Goal: Information Seeking & Learning: Learn about a topic

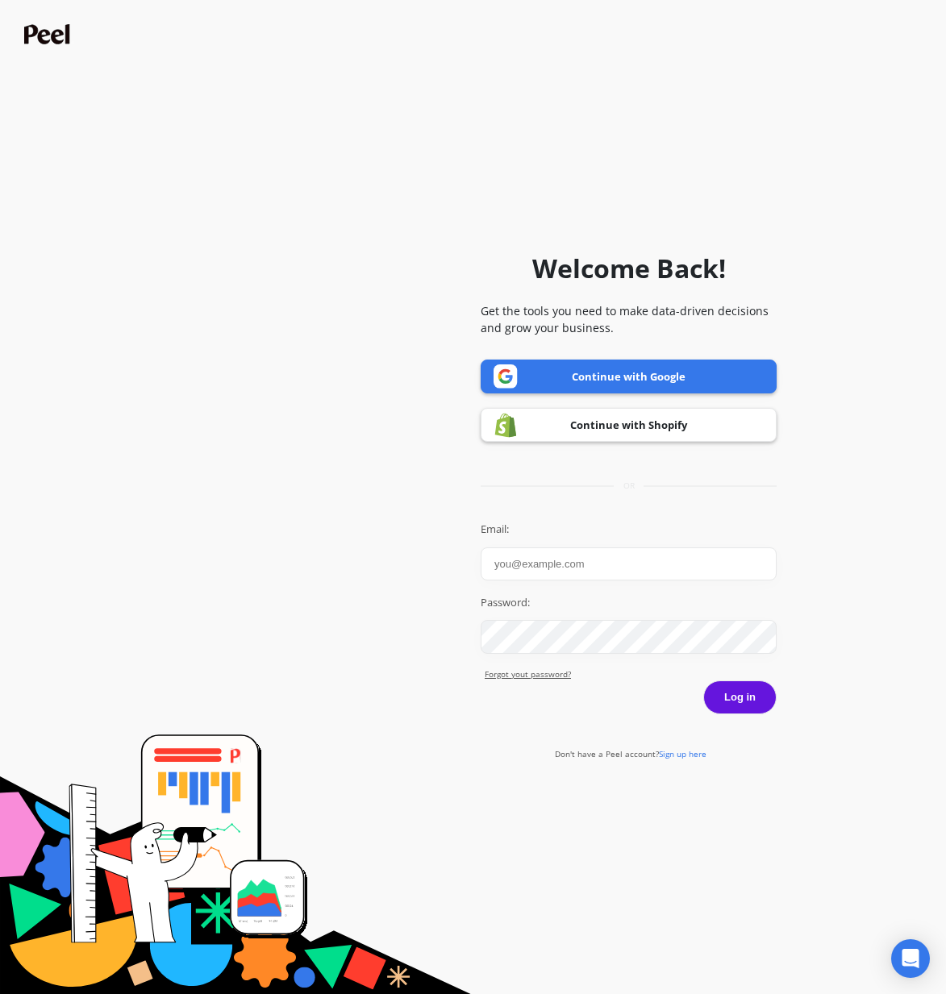
click at [687, 379] on link "Continue with Google" at bounding box center [628, 377] width 296 height 34
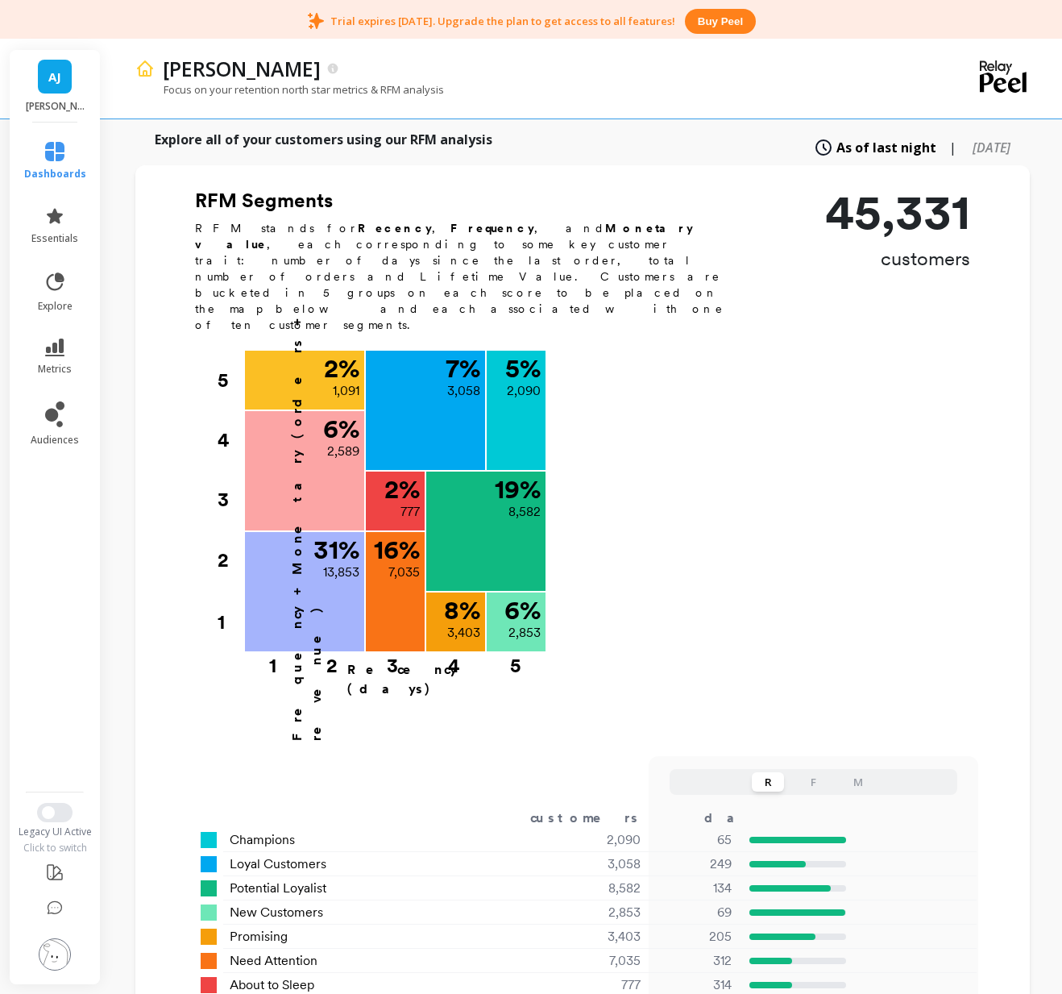
scroll to position [626, 0]
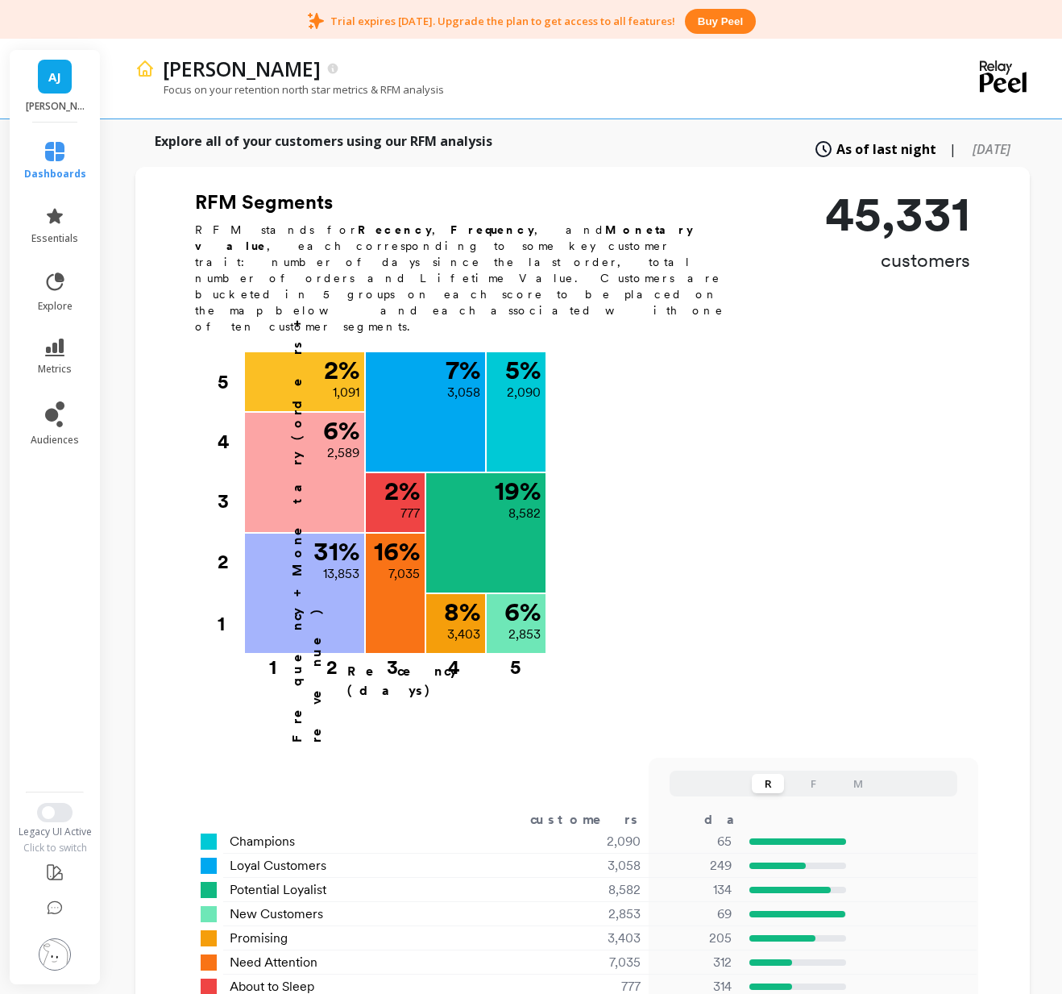
click at [784, 390] on div "Frequency + Monetary (orders + revenue) 5 4 3 2 1 5 % 2,090 Champions 65 days s…" at bounding box center [578, 532] width 786 height 361
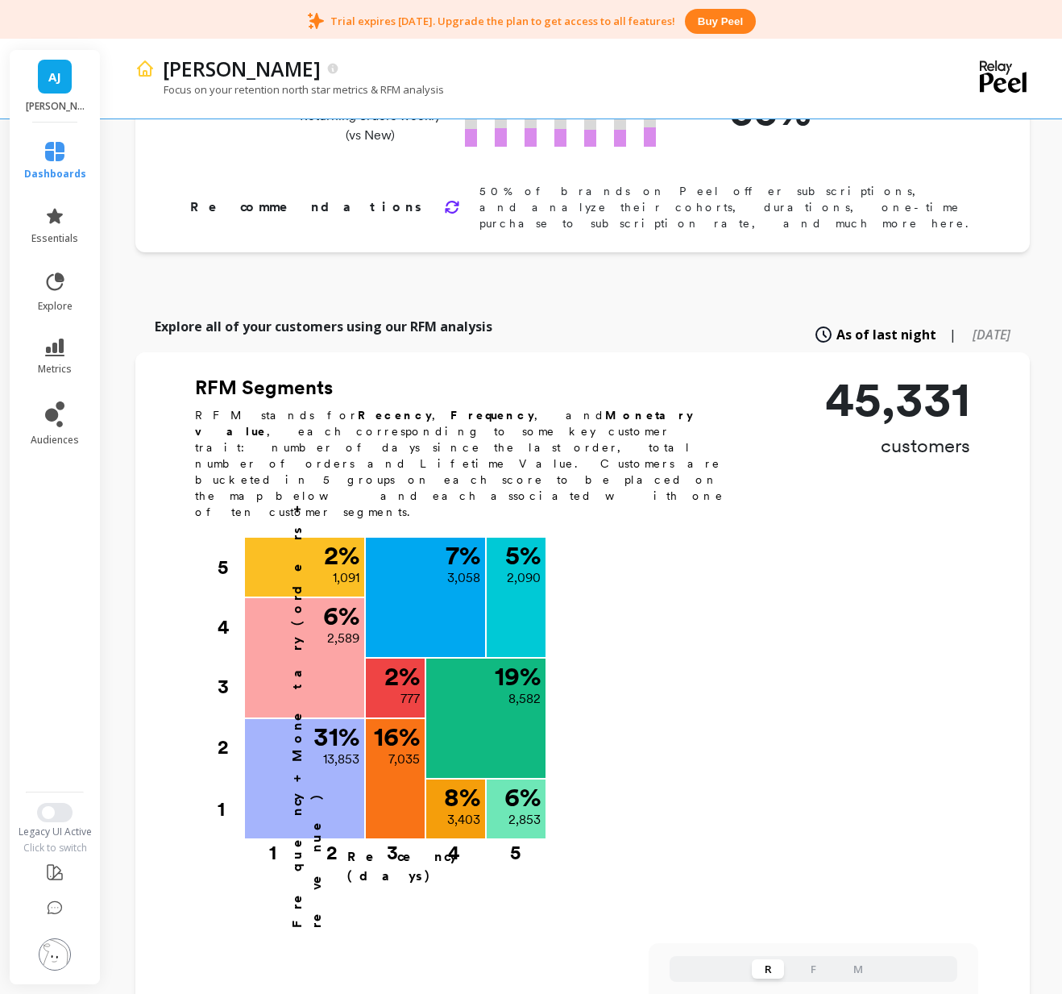
scroll to position [443, 0]
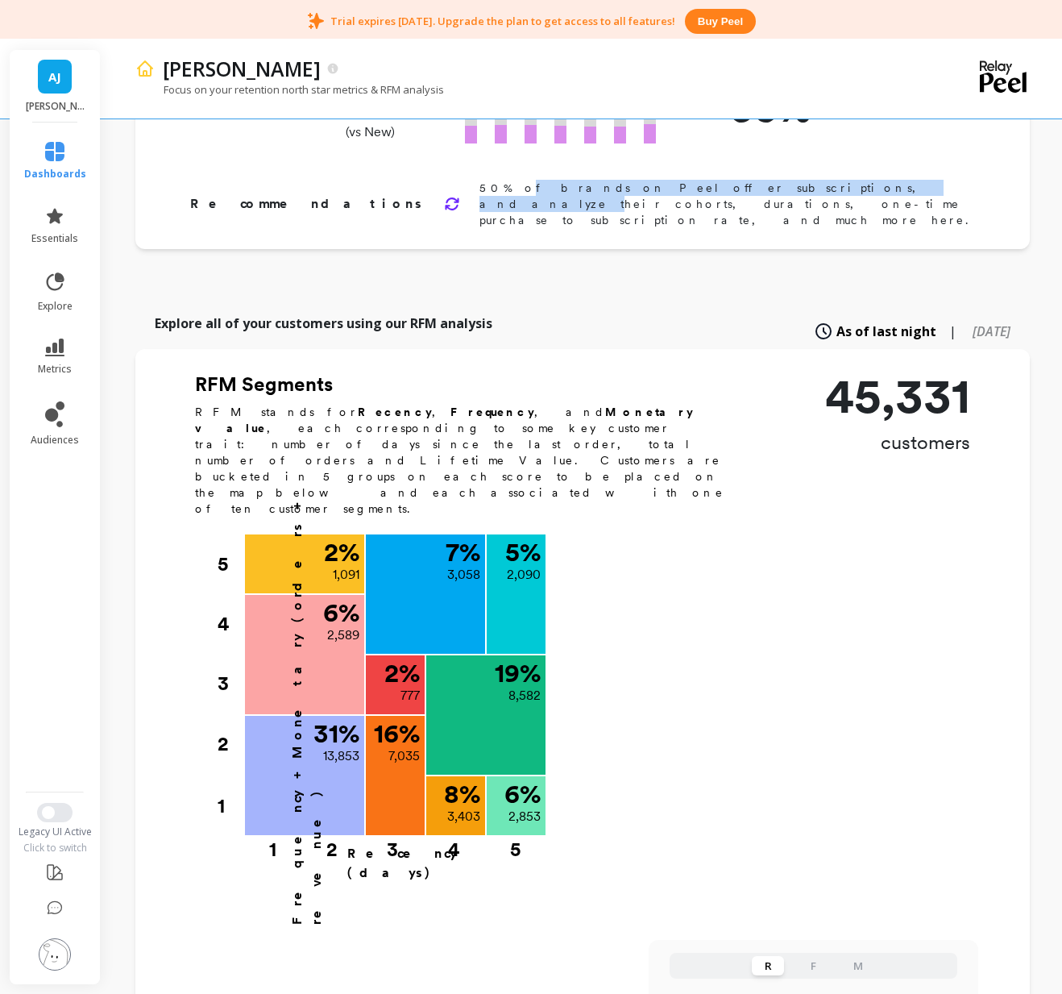
drag, startPoint x: 389, startPoint y: 192, endPoint x: 634, endPoint y: 193, distance: 245.1
click at [634, 193] on p "50% of brands on Peel offer subscriptions, and analyze their cohorts, durations…" at bounding box center [729, 204] width 499 height 48
click at [631, 248] on div "Finish Setup New Dash Go to my main Dashboard Orders per Customer is a core gro…" at bounding box center [582, 784] width 895 height 2347
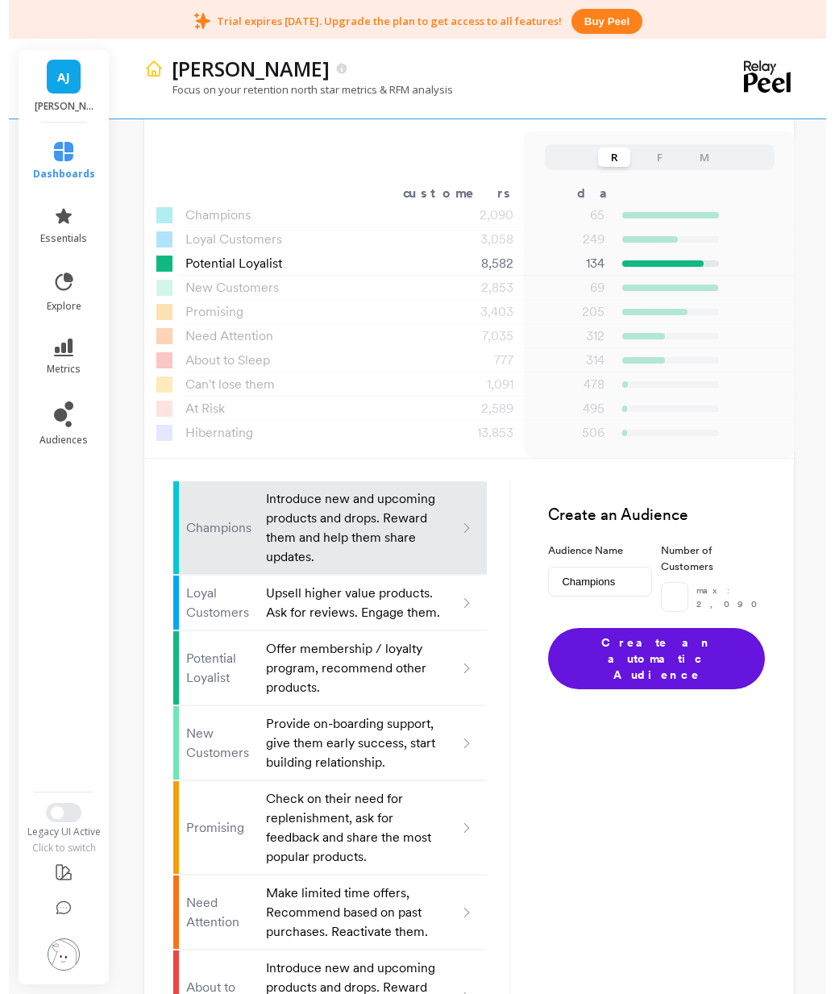
scroll to position [1275, 0]
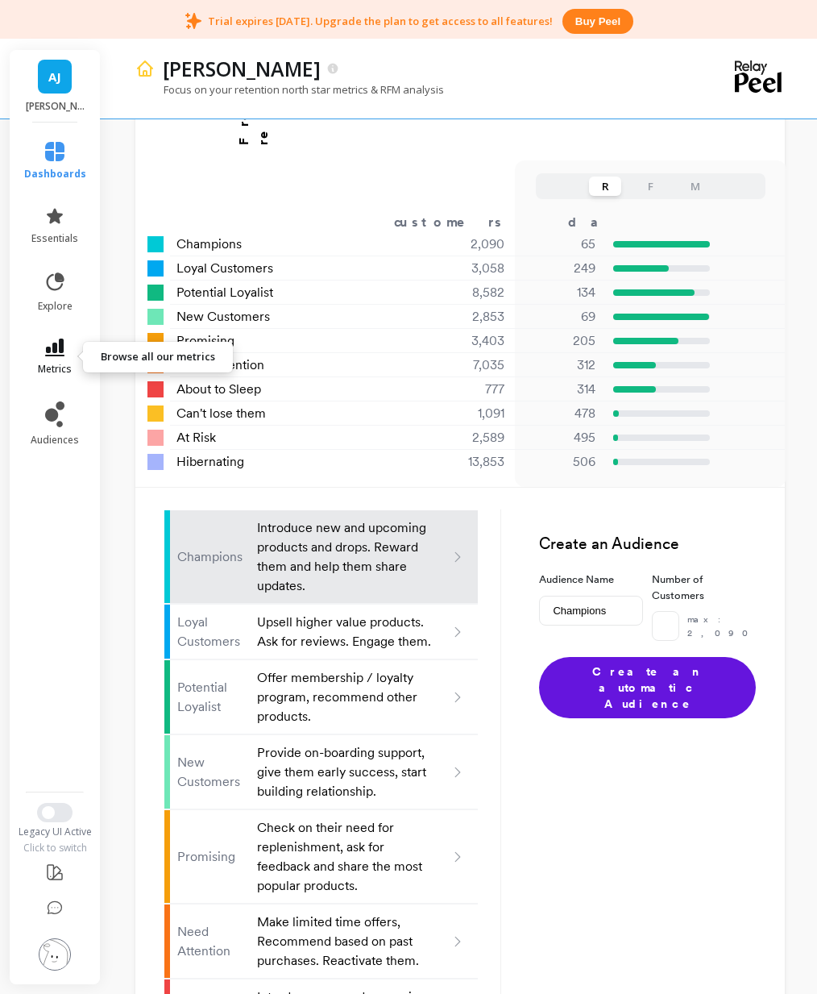
click at [52, 351] on icon at bounding box center [54, 348] width 19 height 18
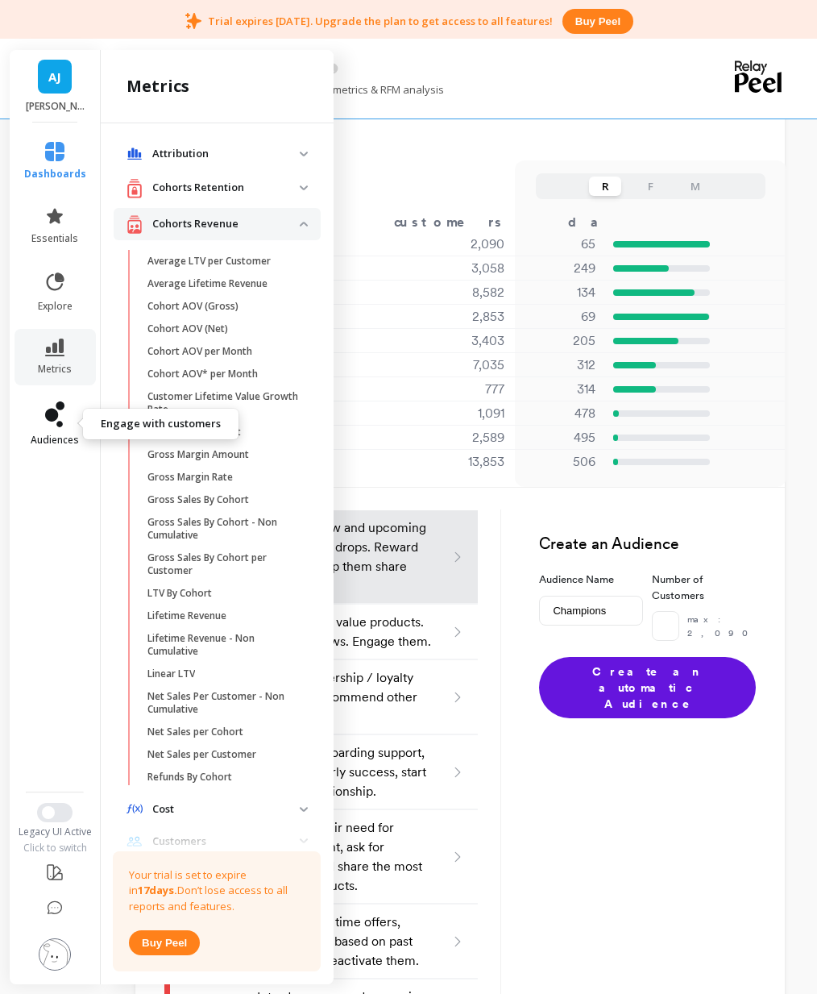
click at [51, 421] on icon at bounding box center [51, 415] width 13 height 13
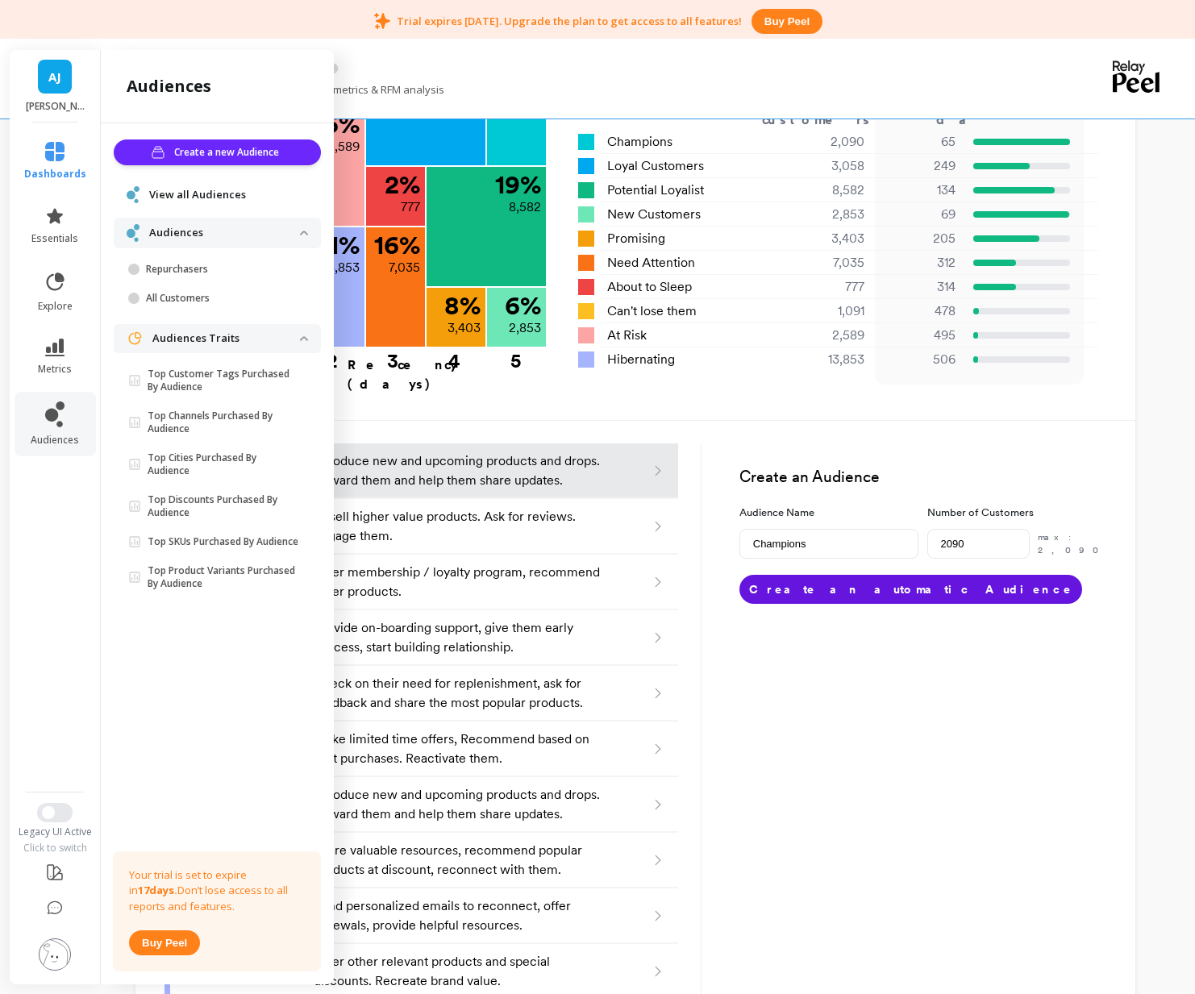
scroll to position [678, 0]
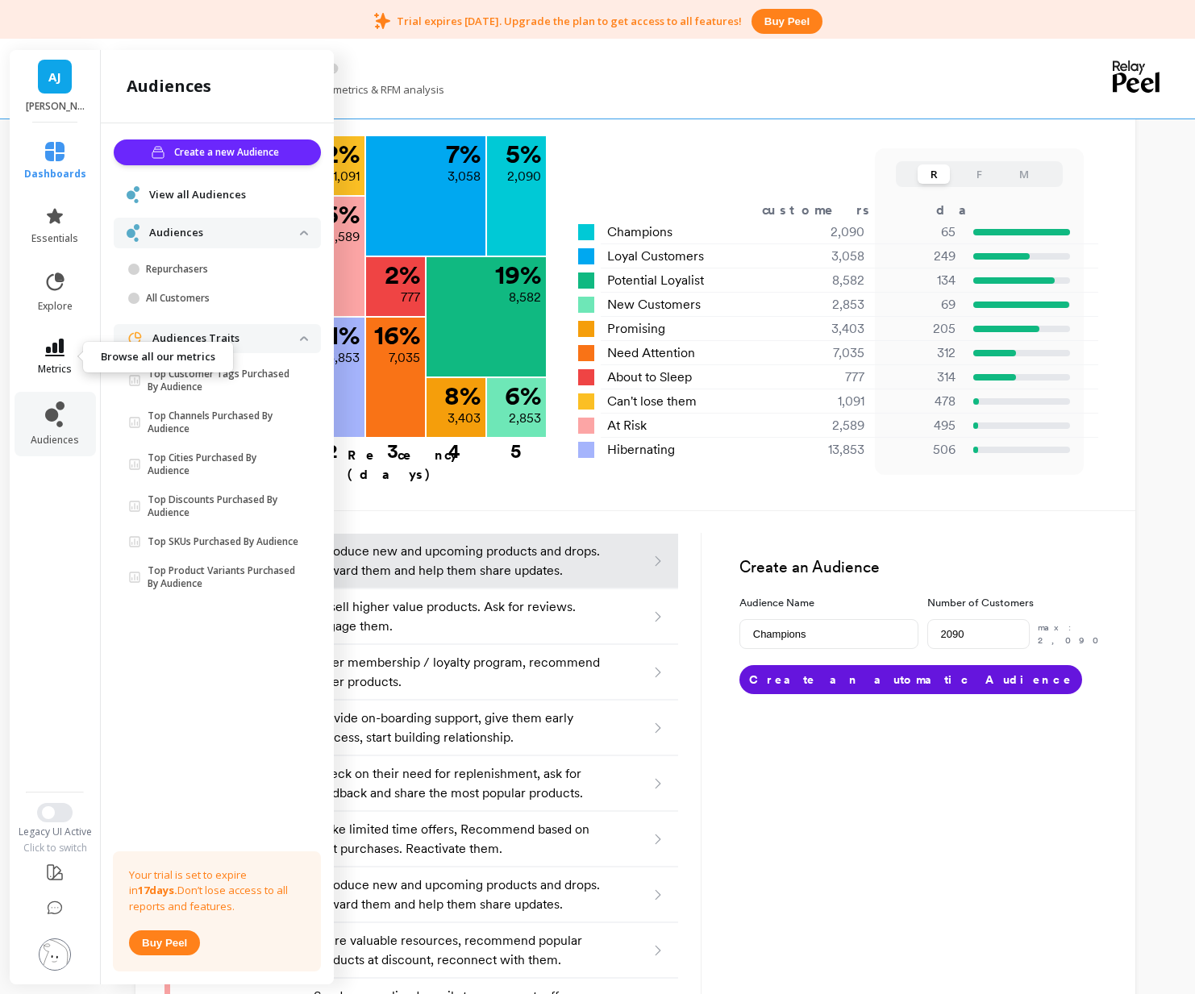
click at [59, 344] on icon at bounding box center [54, 348] width 19 height 18
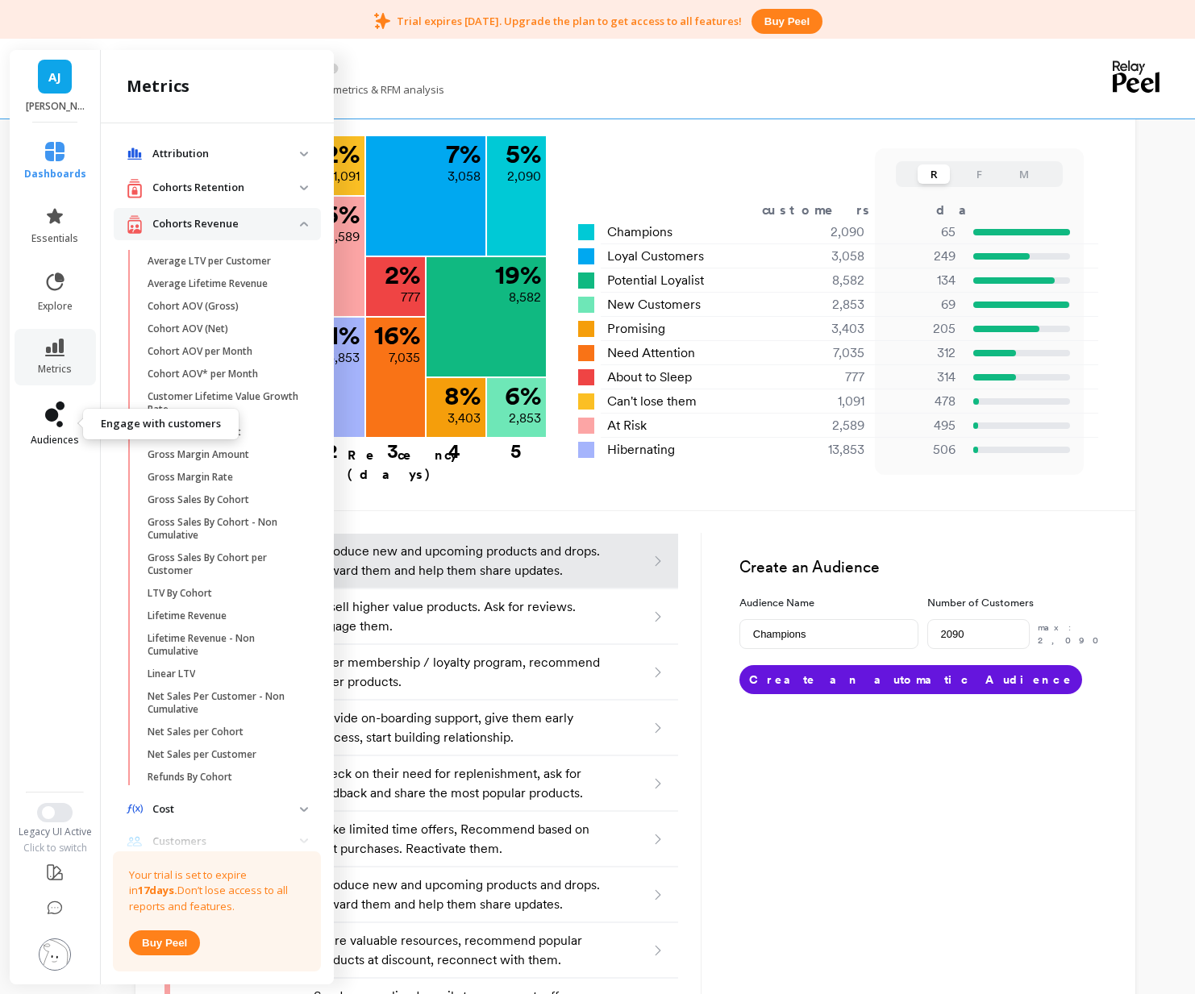
click at [60, 403] on icon at bounding box center [60, 405] width 9 height 9
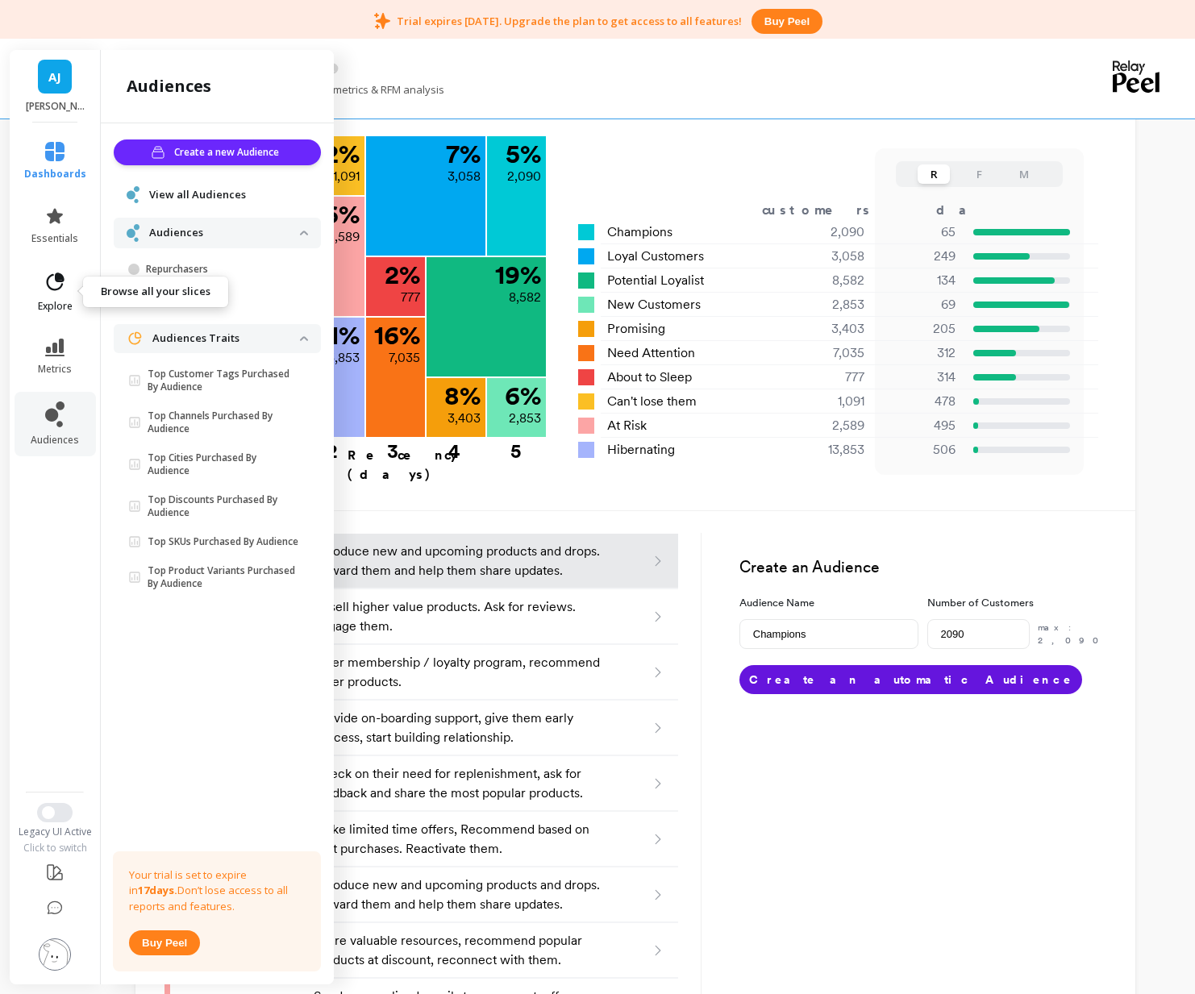
click at [60, 296] on link "explore" at bounding box center [55, 292] width 62 height 42
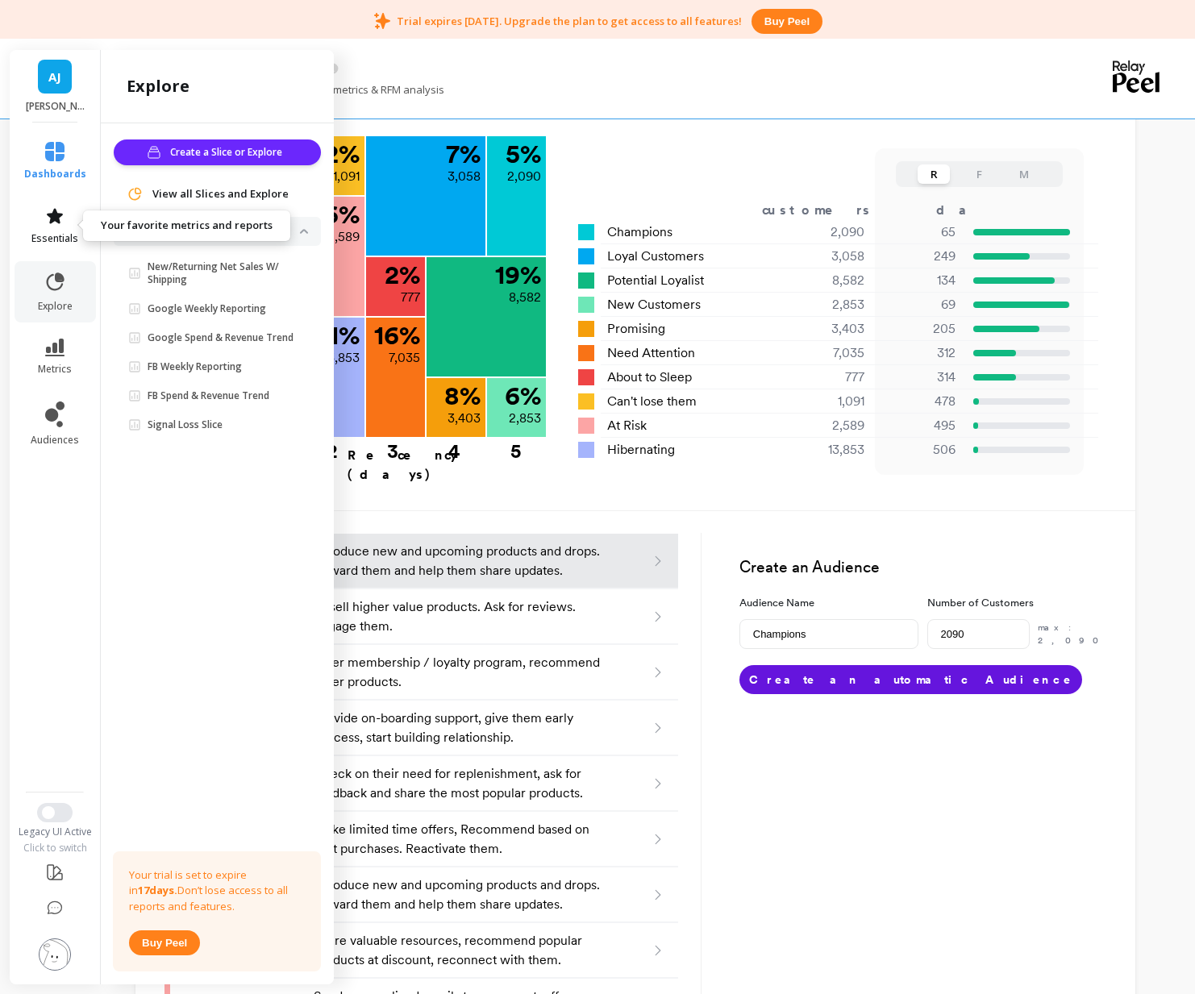
click at [64, 227] on link "essentials" at bounding box center [55, 225] width 62 height 39
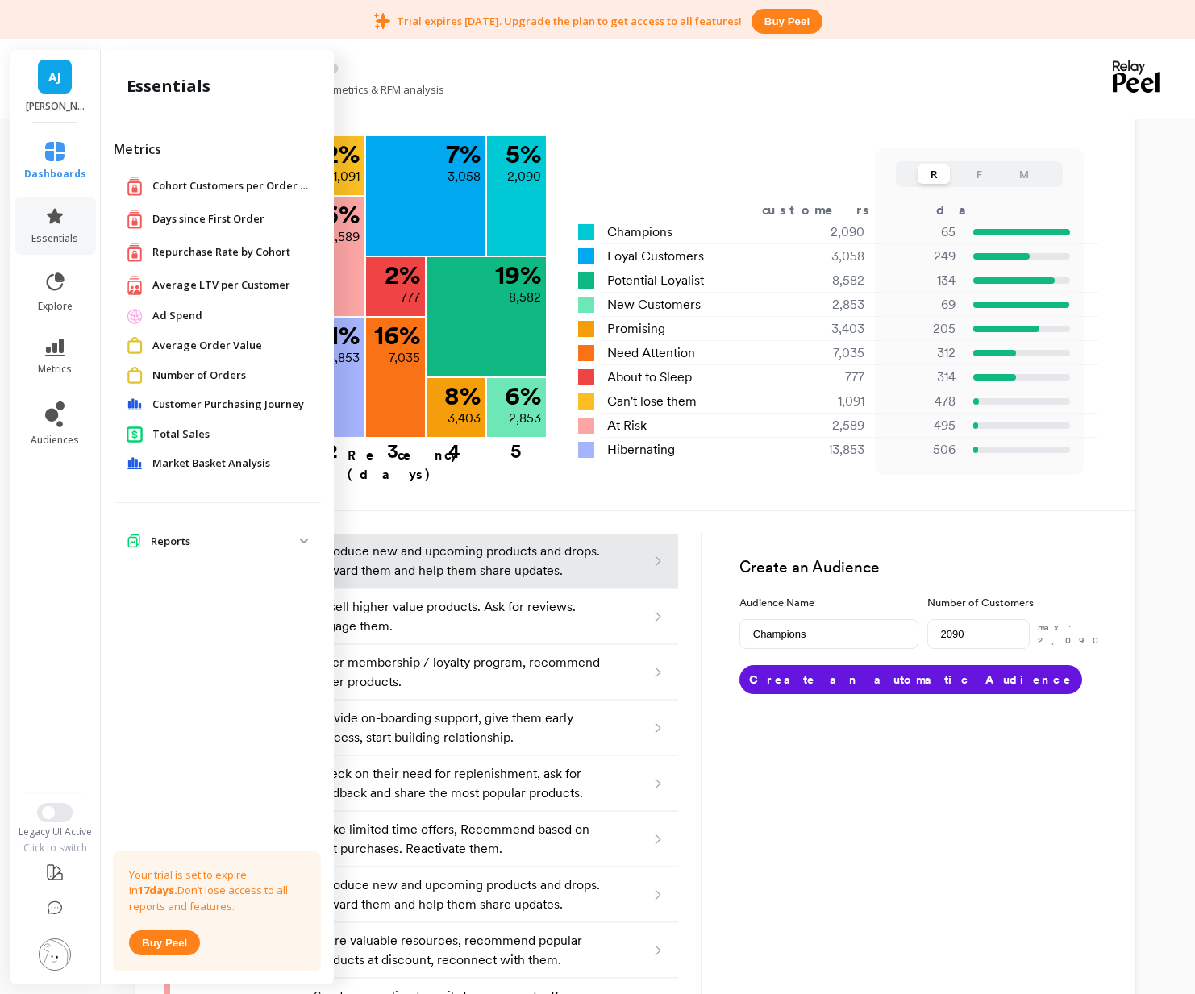
click at [222, 377] on span "Number of Orders" at bounding box center [199, 376] width 94 height 16
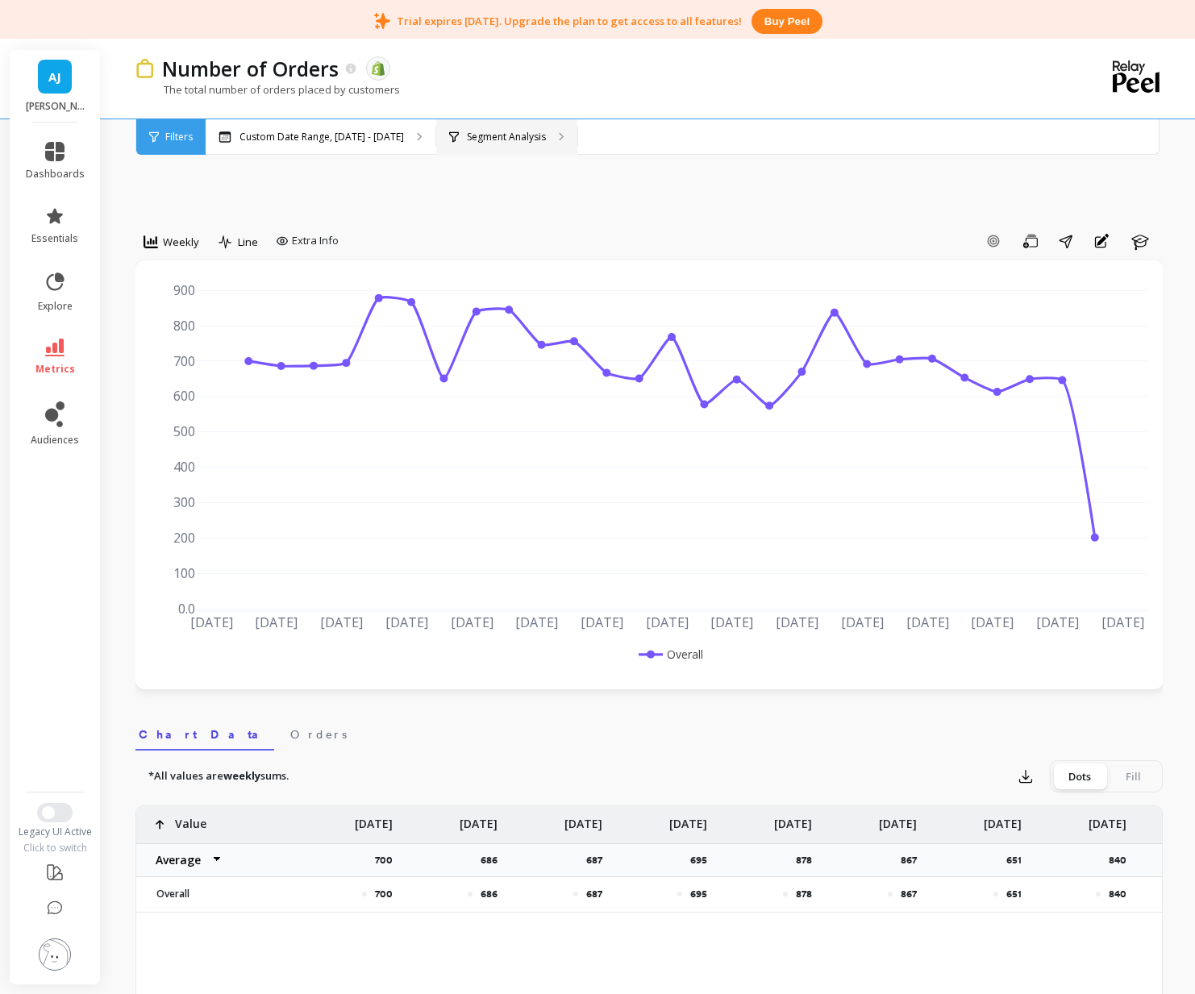
click at [527, 140] on p "Segment Analysis" at bounding box center [506, 137] width 79 height 13
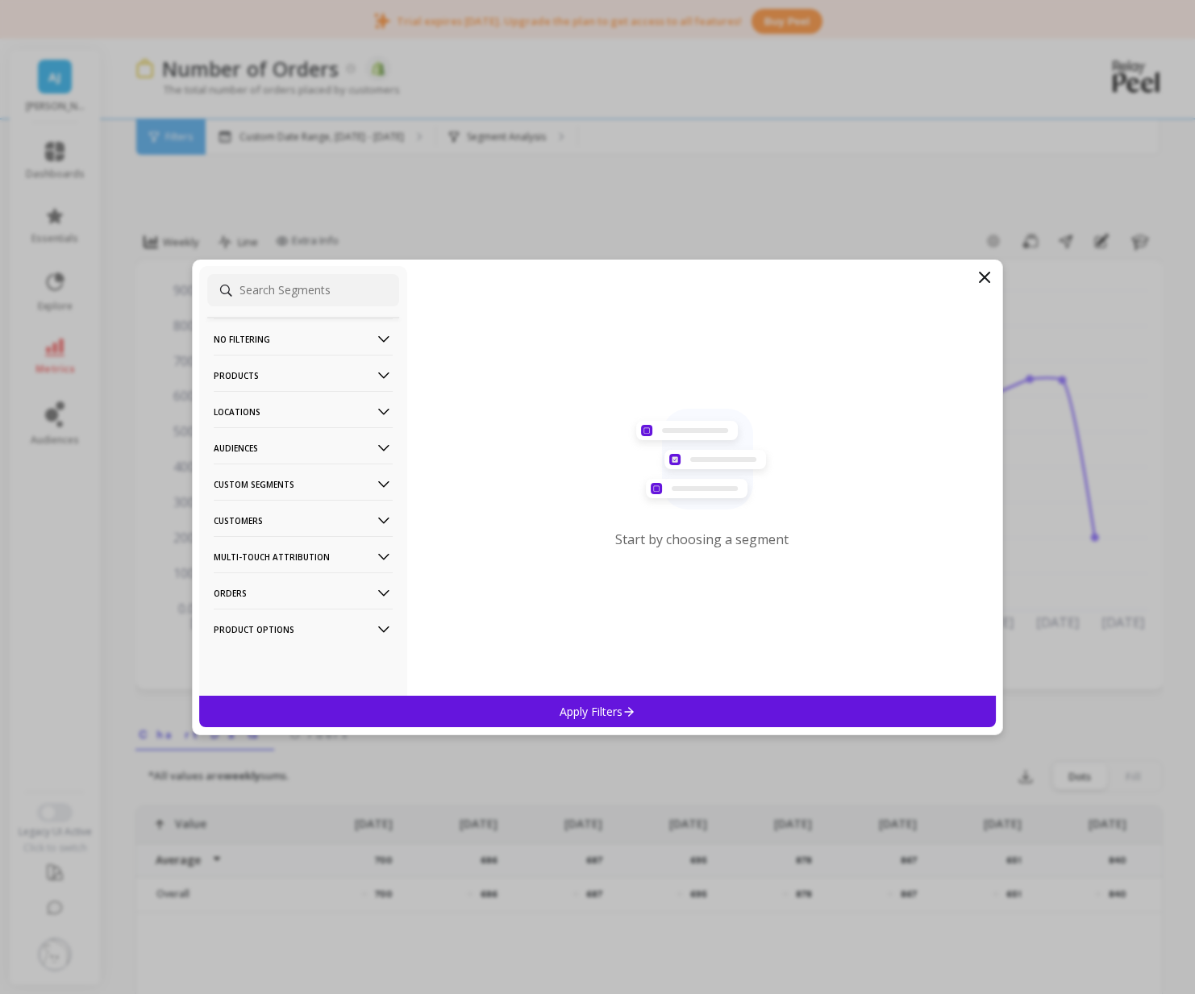
click at [983, 275] on icon at bounding box center [984, 277] width 19 height 19
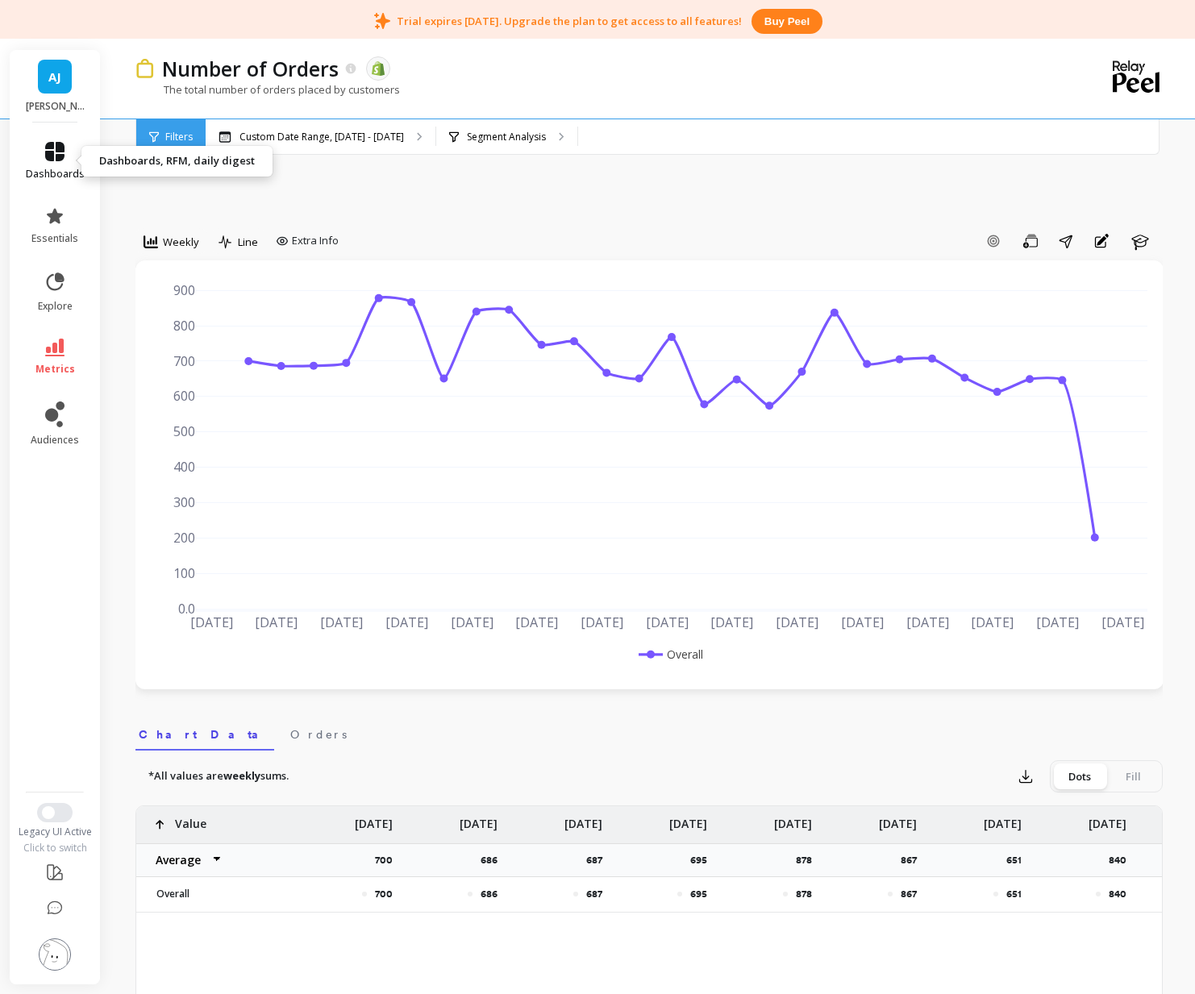
click at [48, 156] on icon at bounding box center [54, 151] width 19 height 19
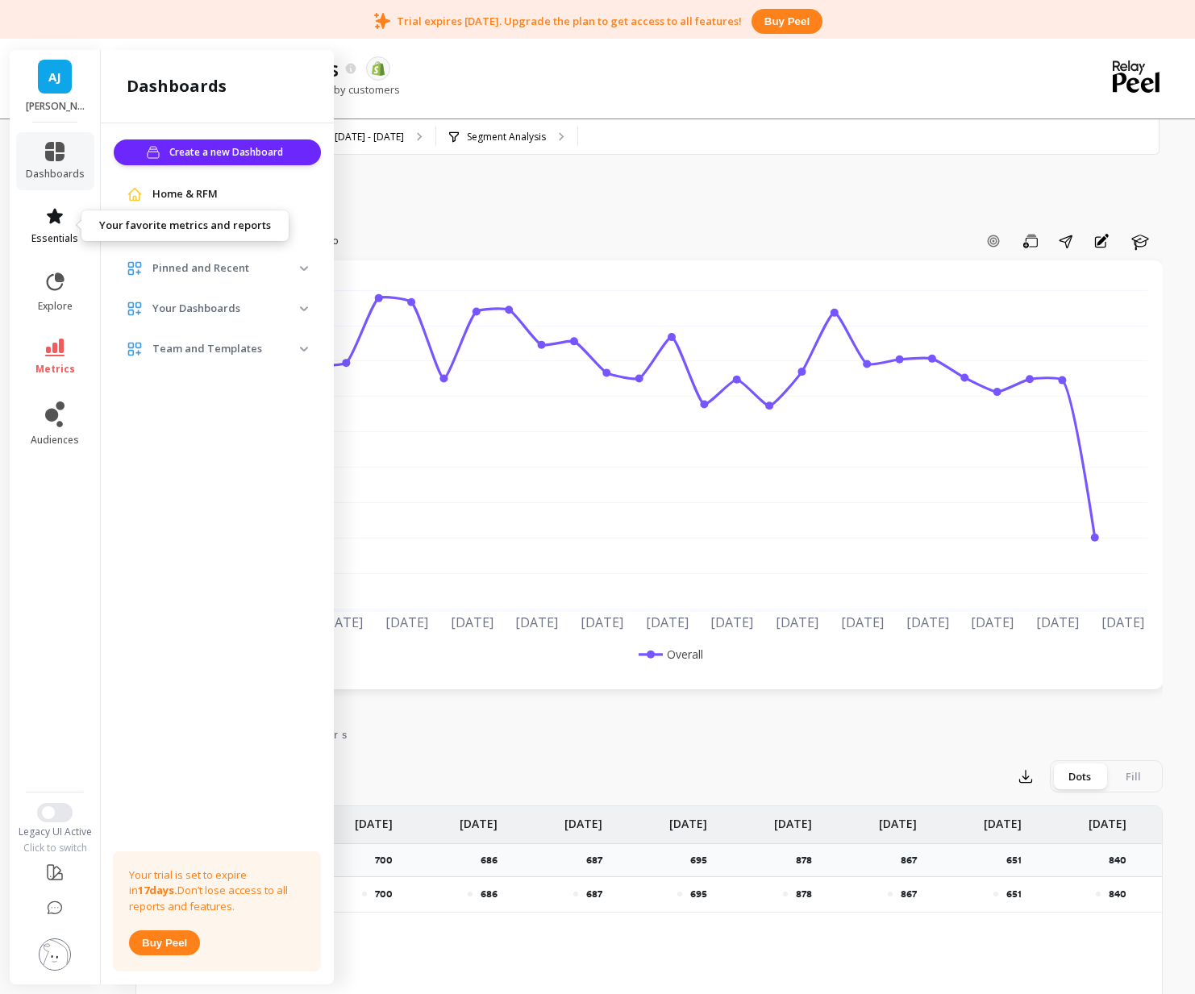
click at [58, 234] on span "essentials" at bounding box center [54, 238] width 47 height 13
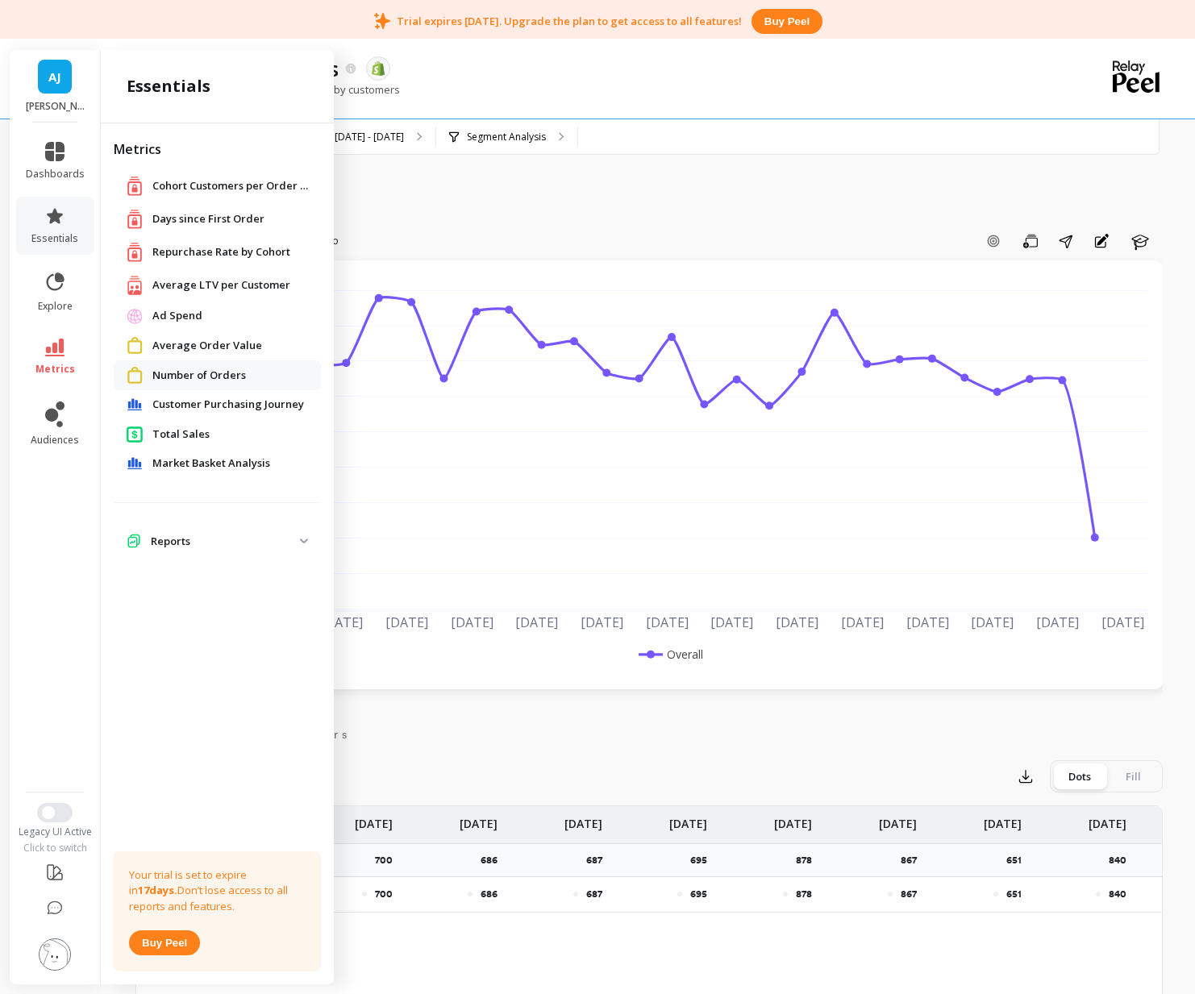
click at [250, 257] on span "Repurchase Rate by Cohort" at bounding box center [221, 252] width 138 height 16
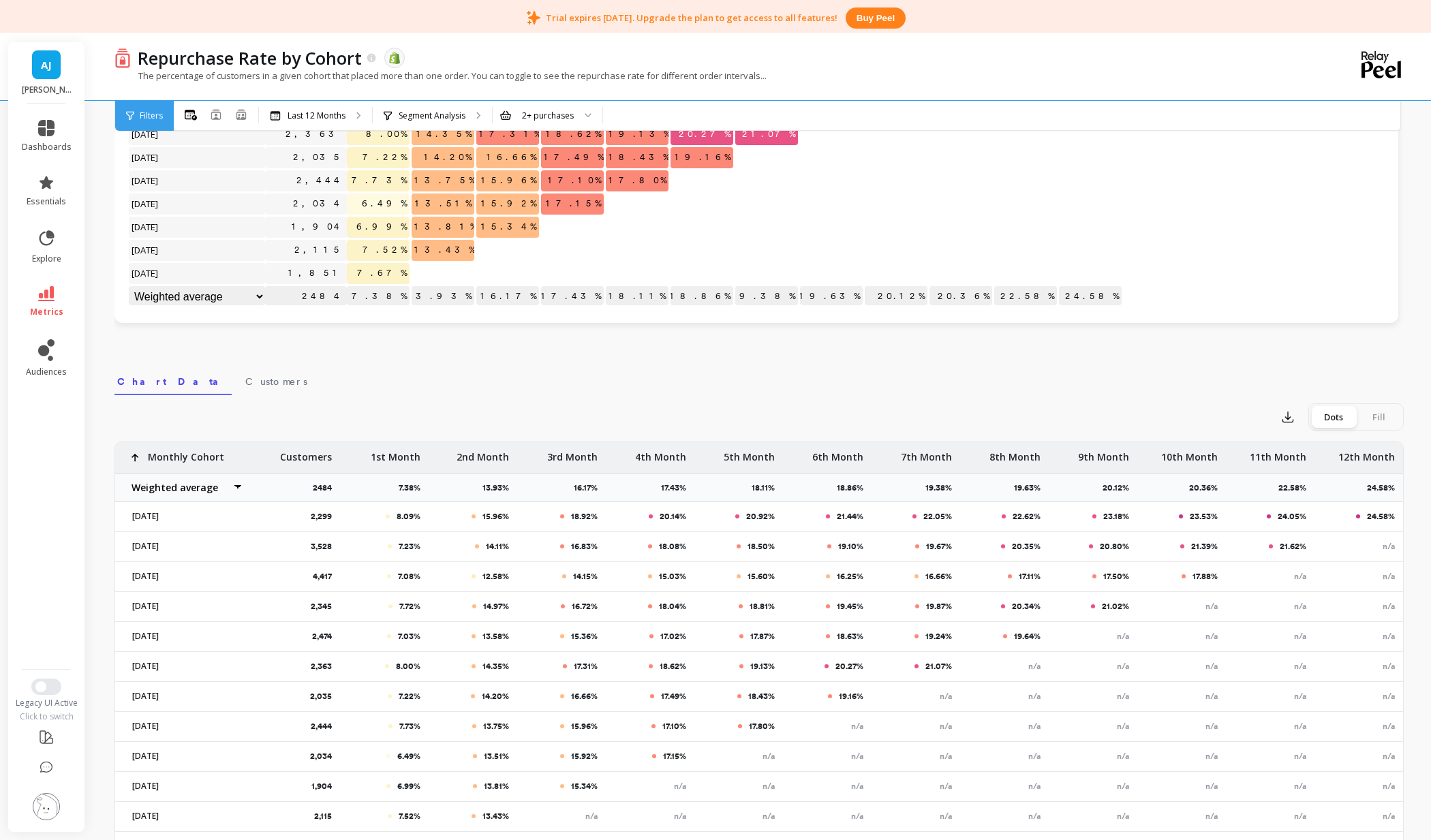
scroll to position [342, 0]
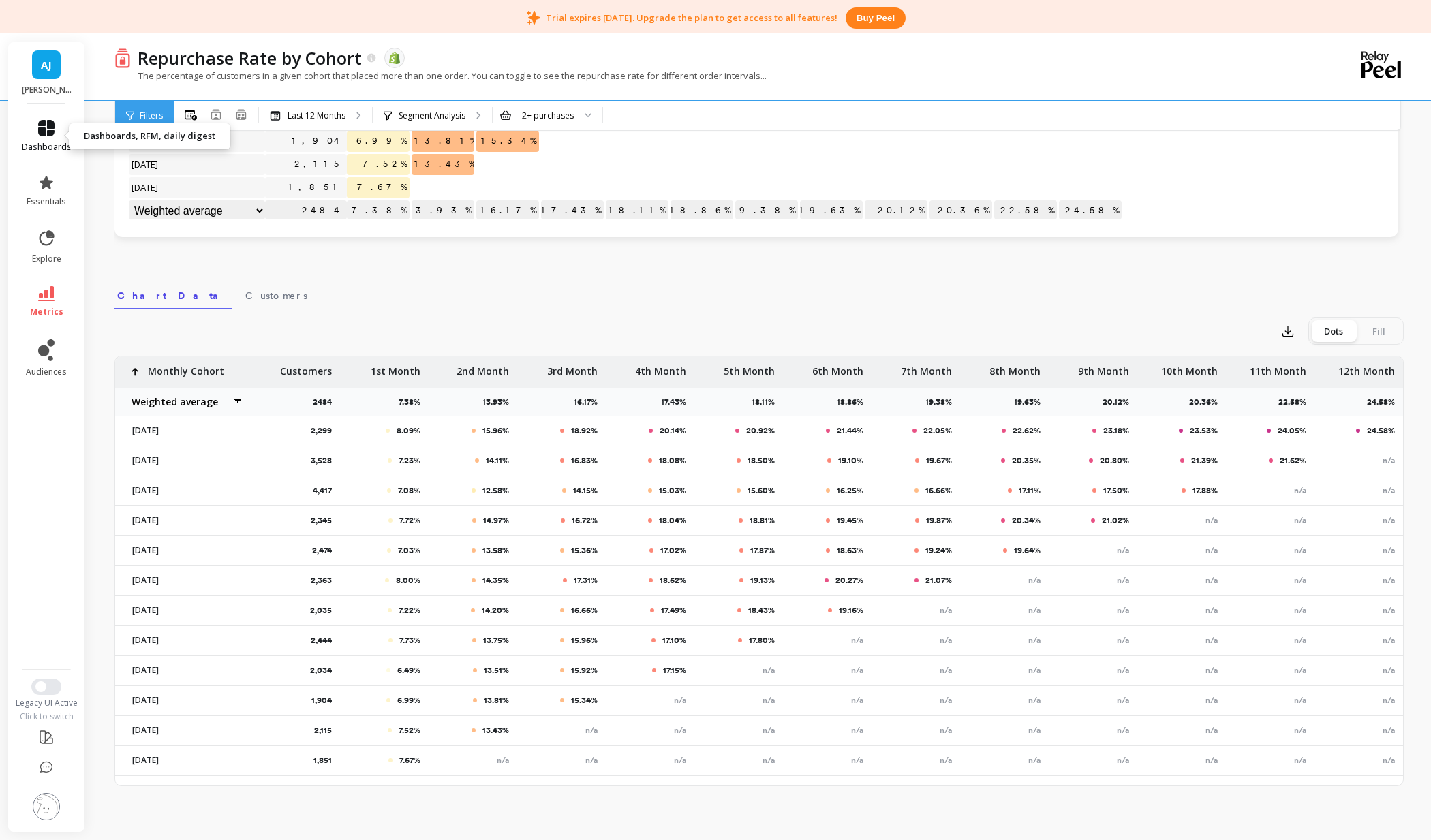
click at [48, 133] on icon at bounding box center [46, 128] width 16 height 16
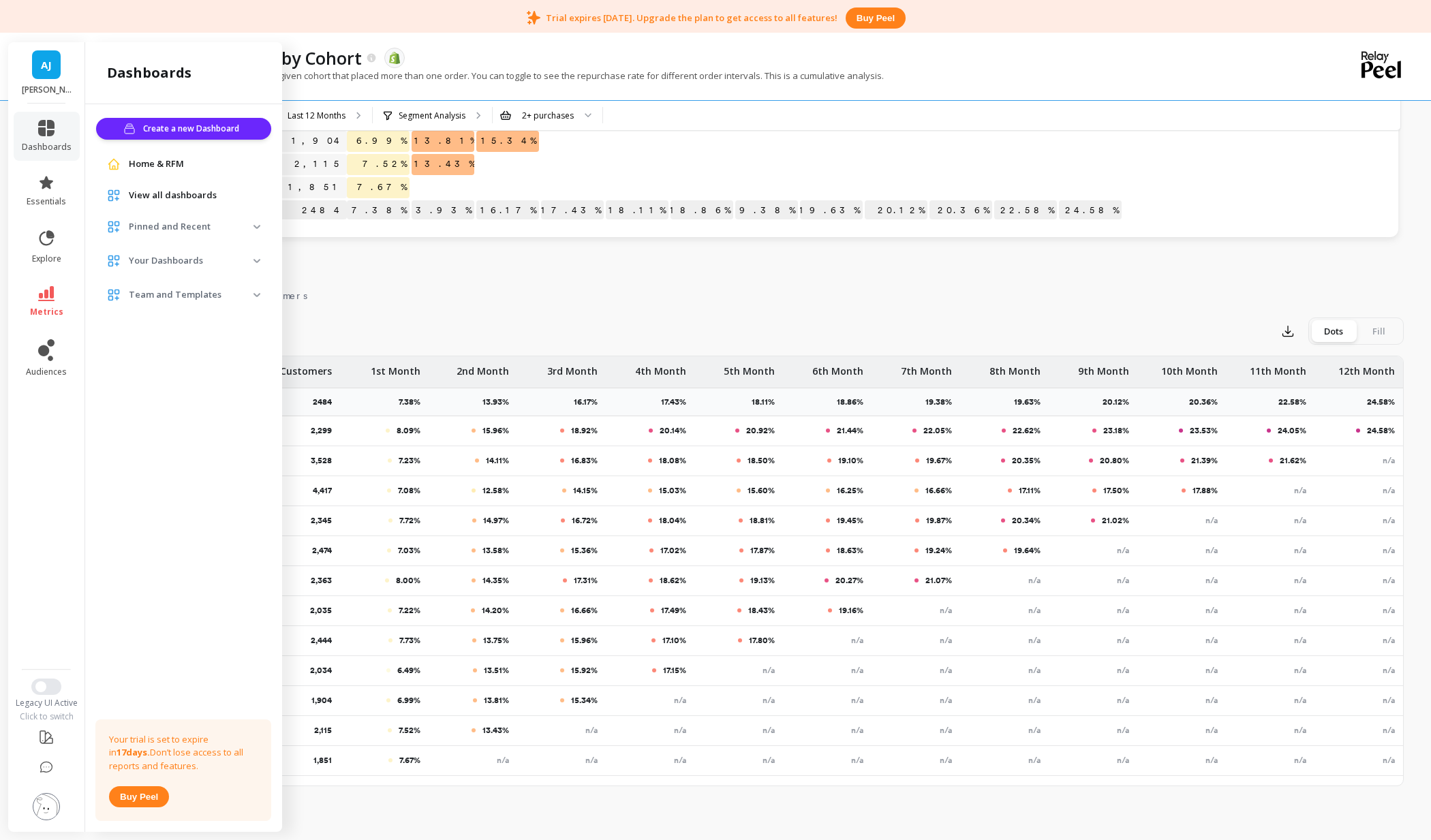
click at [209, 199] on span "View all dashboards" at bounding box center [172, 195] width 88 height 14
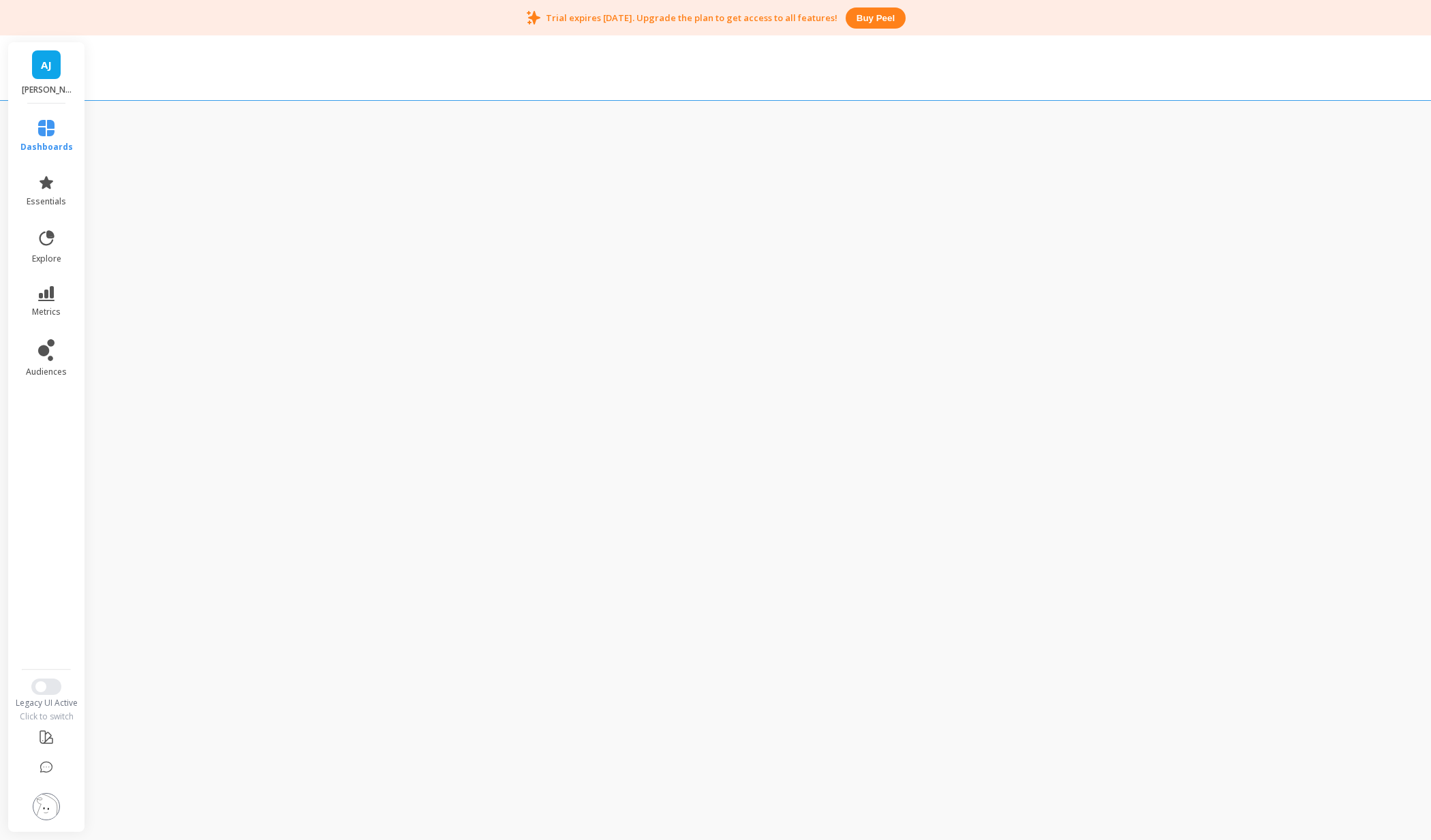
scroll to position [35, 0]
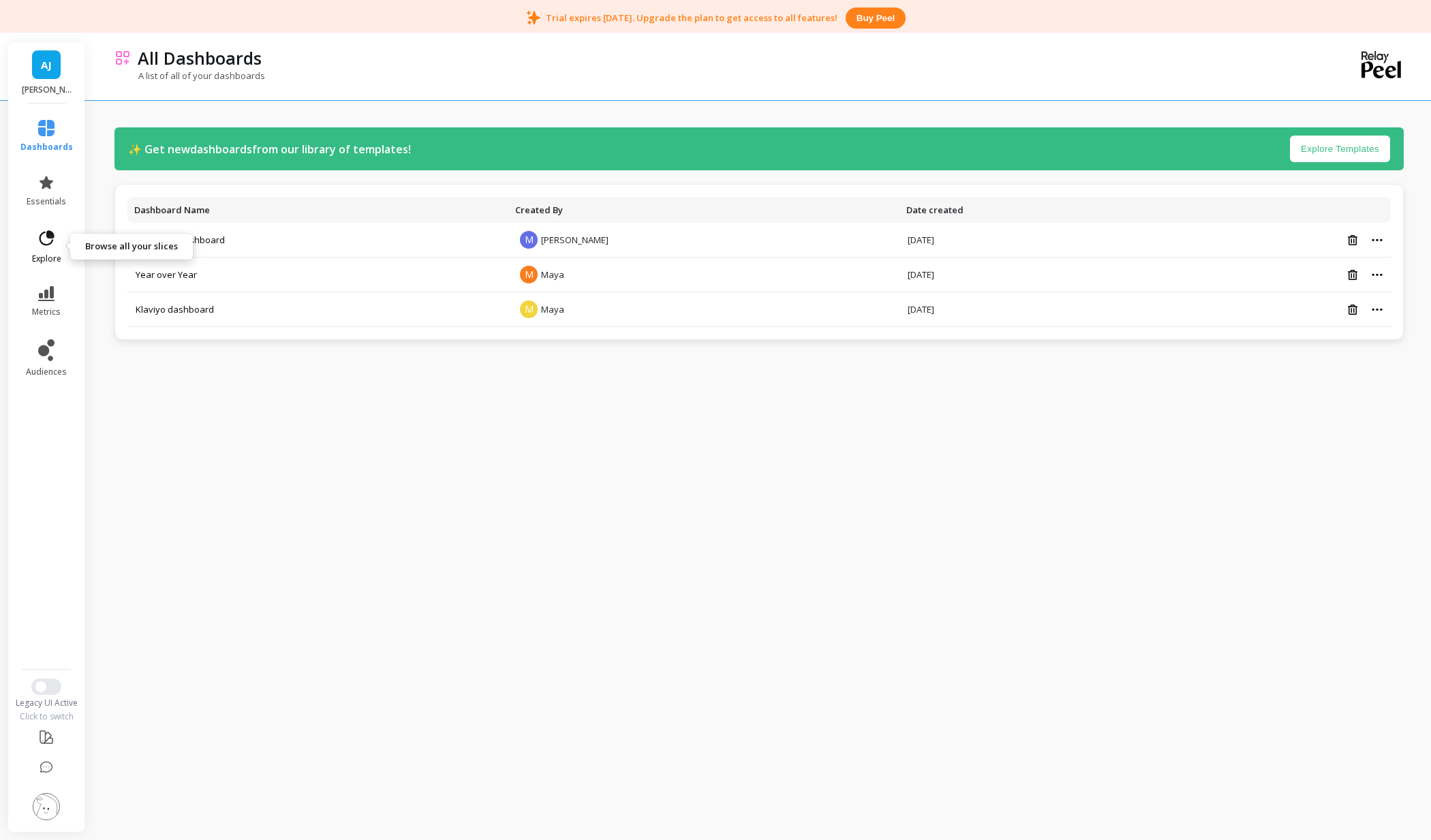
click at [42, 237] on icon at bounding box center [46, 238] width 19 height 19
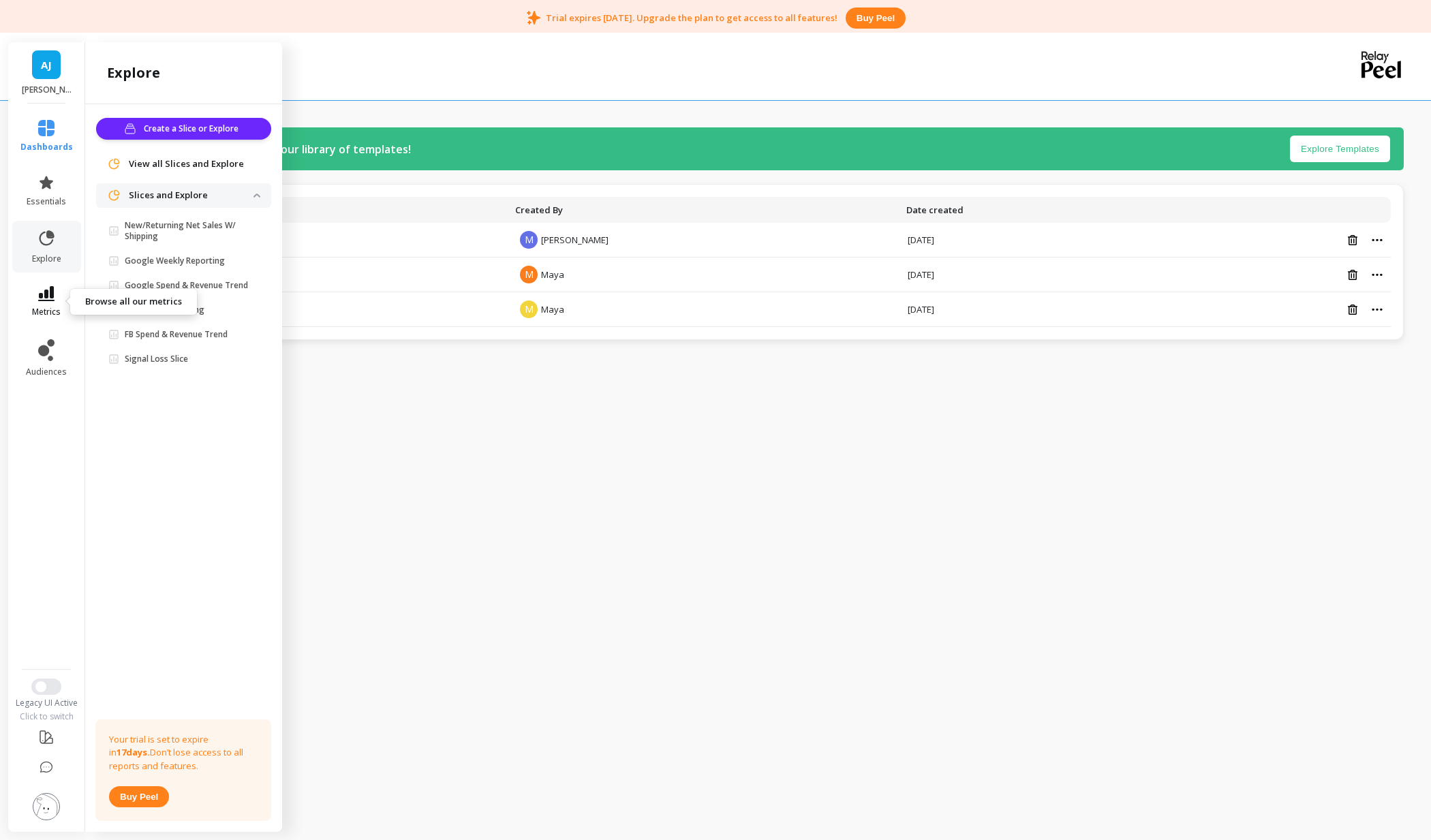
click at [51, 296] on icon at bounding box center [46, 294] width 16 height 15
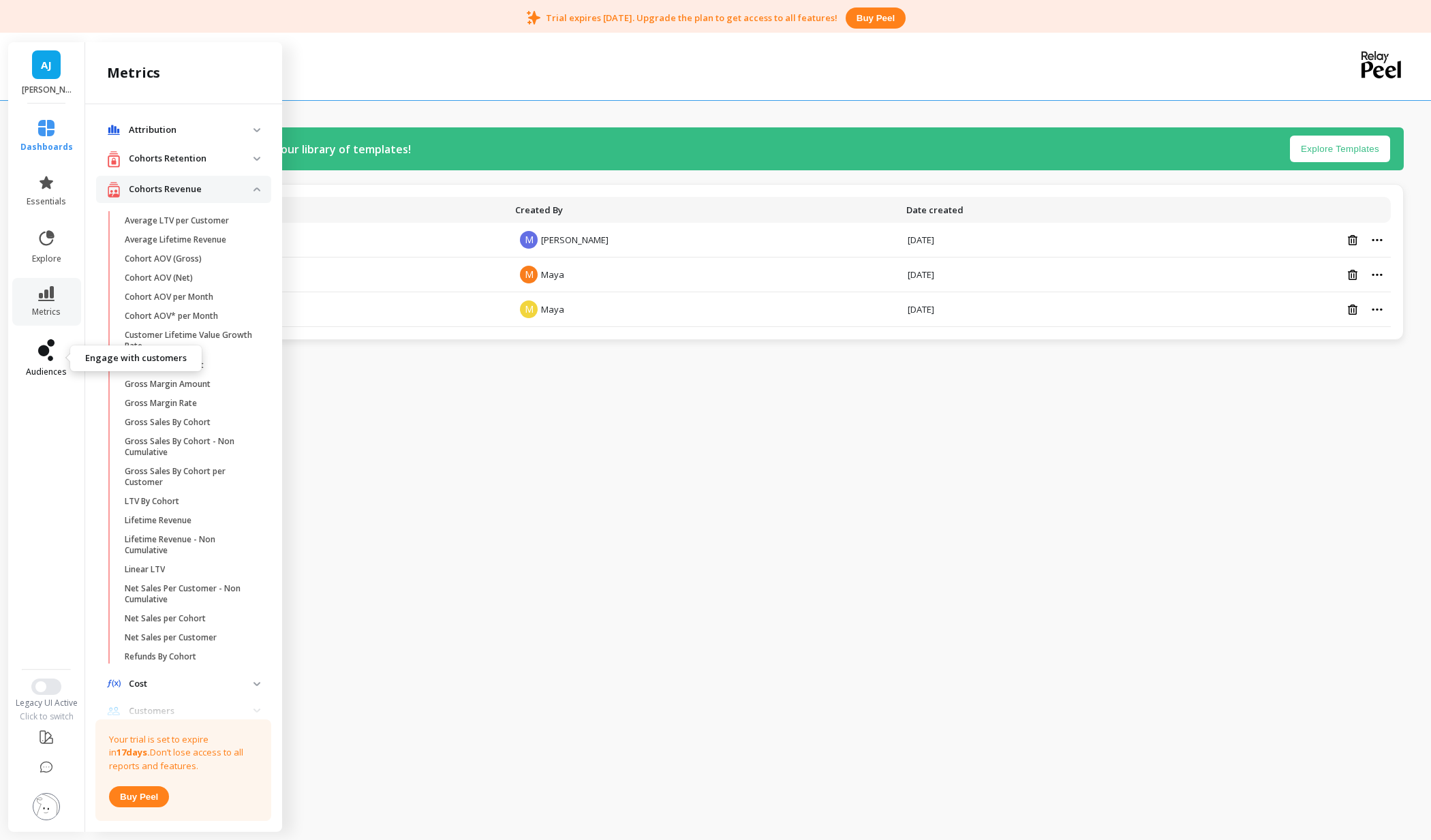
click at [50, 341] on icon at bounding box center [51, 342] width 8 height 8
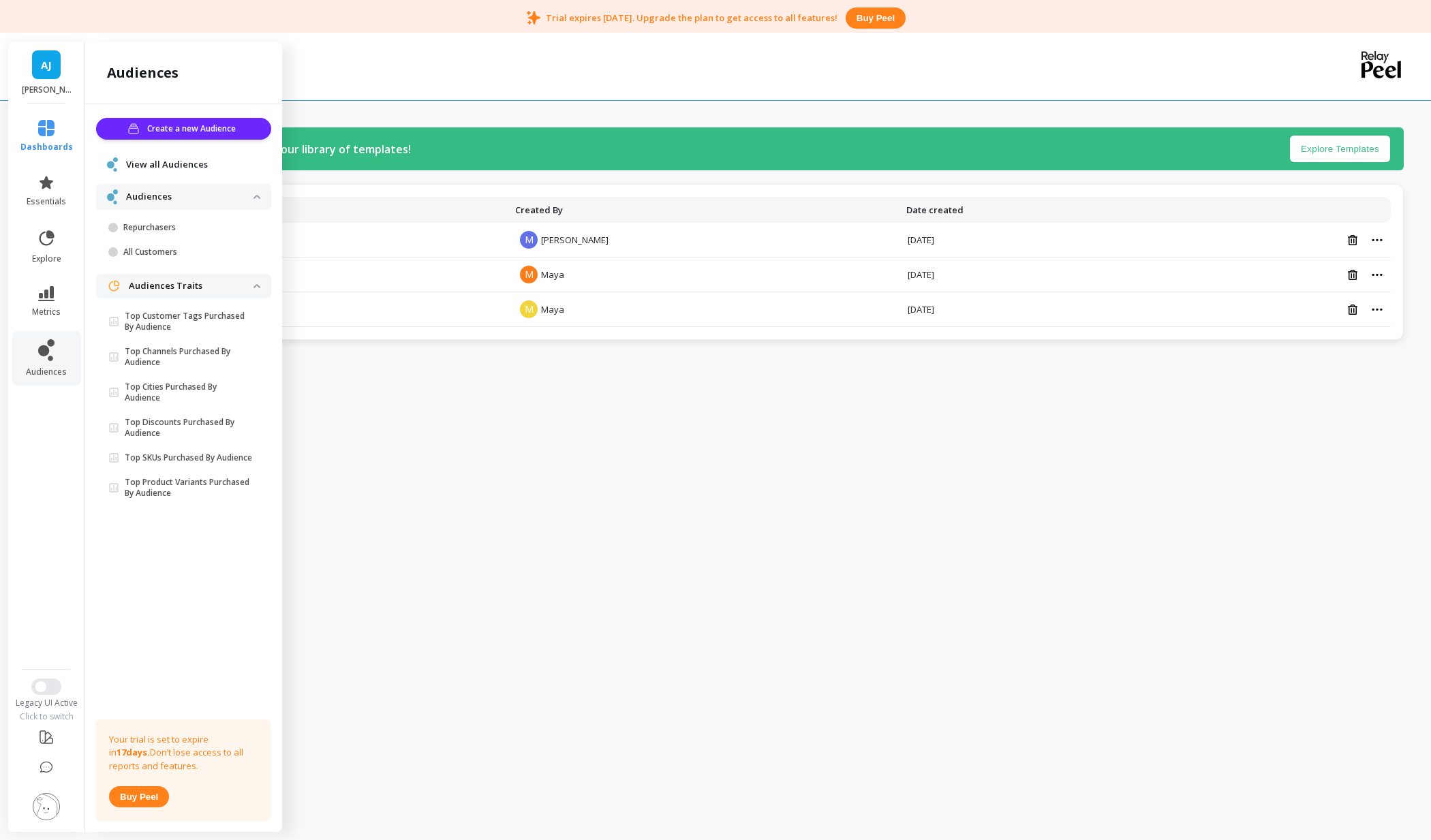
click at [177, 165] on span "View all Audiences" at bounding box center [167, 165] width 82 height 14
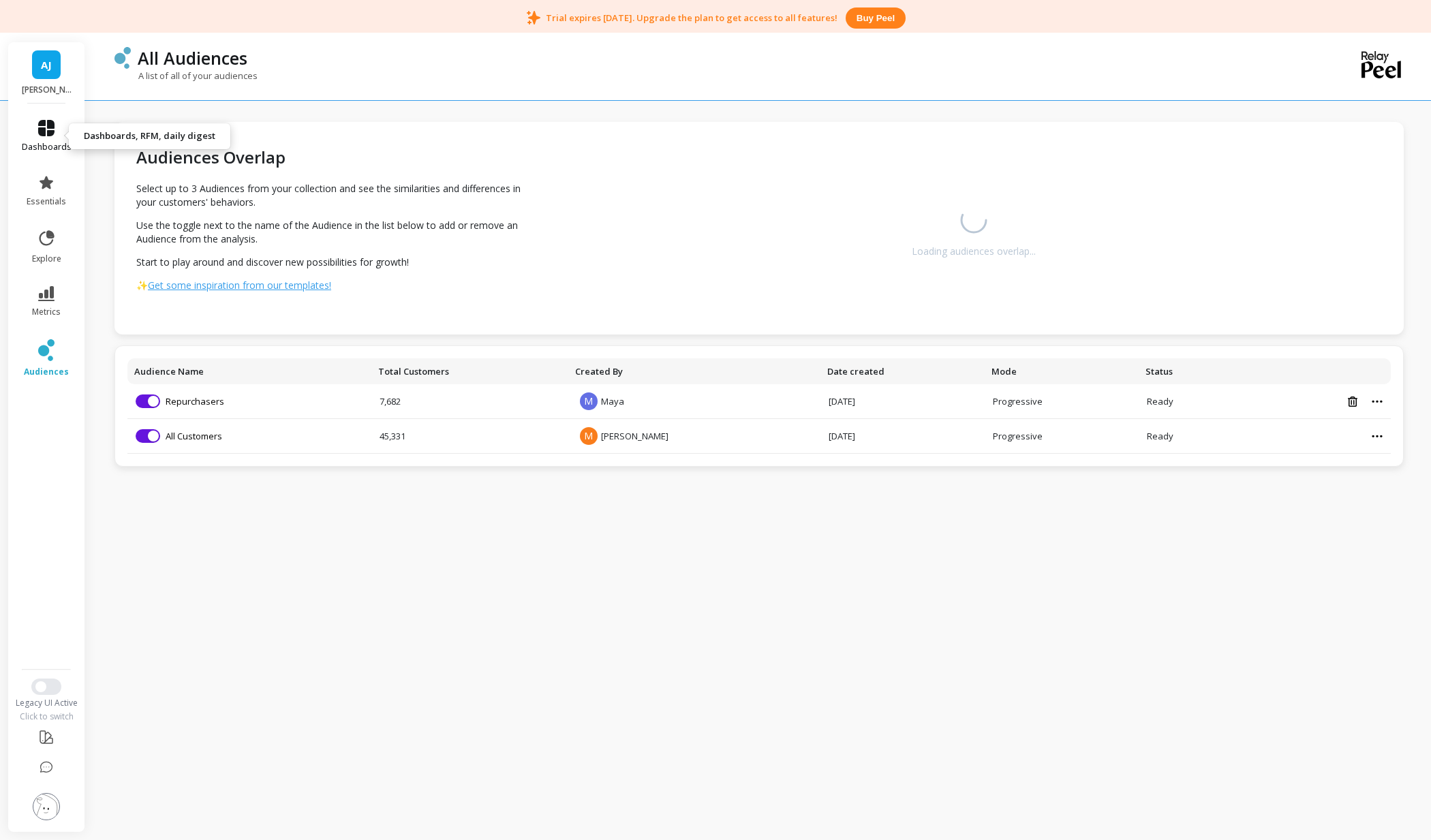
click at [44, 130] on icon at bounding box center [46, 128] width 16 height 16
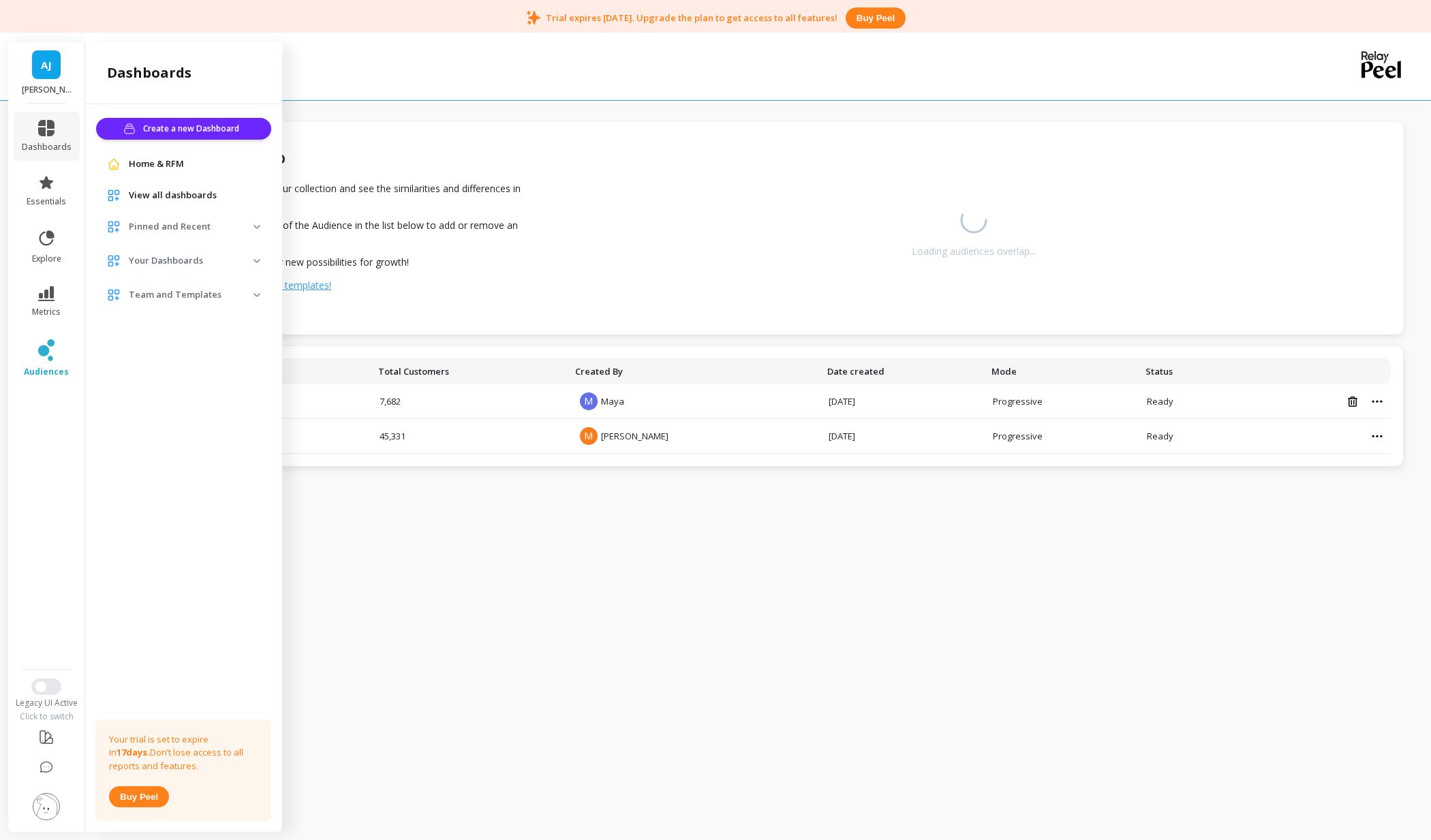
click at [167, 166] on span "Home & RFM" at bounding box center [156, 164] width 55 height 14
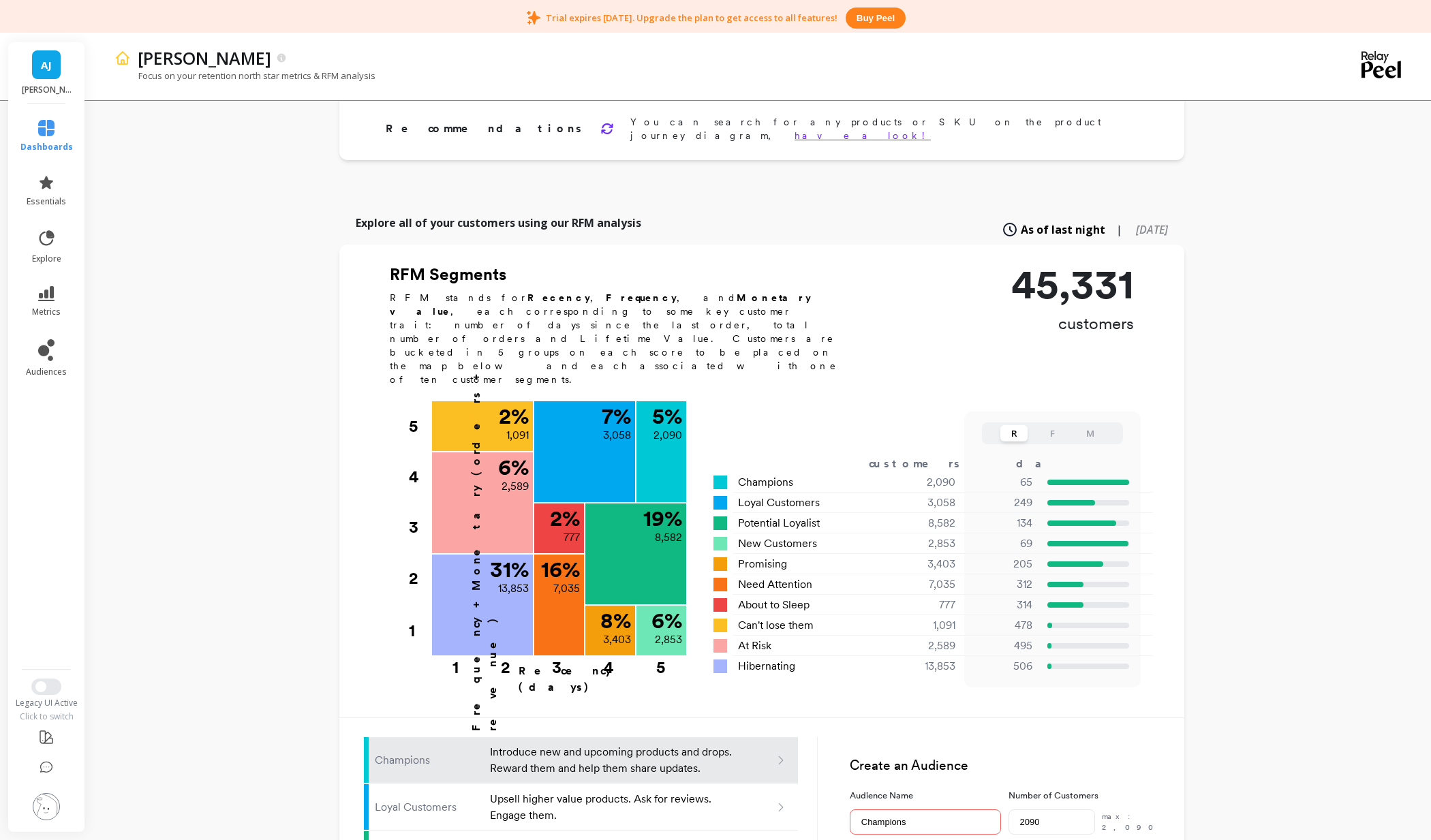
scroll to position [292, 0]
